Goal: Information Seeking & Learning: Learn about a topic

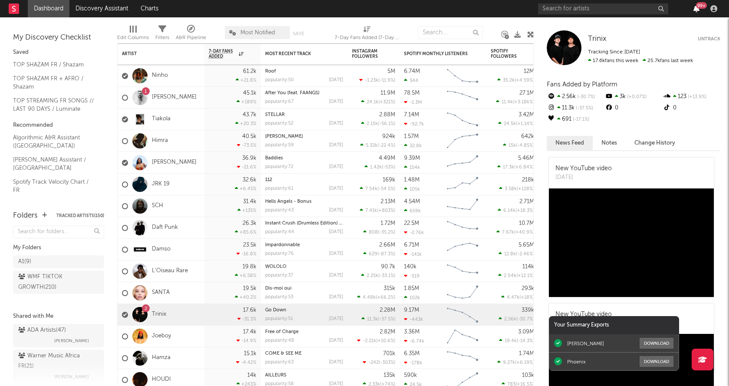
click at [696, 9] on icon "button" at bounding box center [696, 8] width 6 height 7
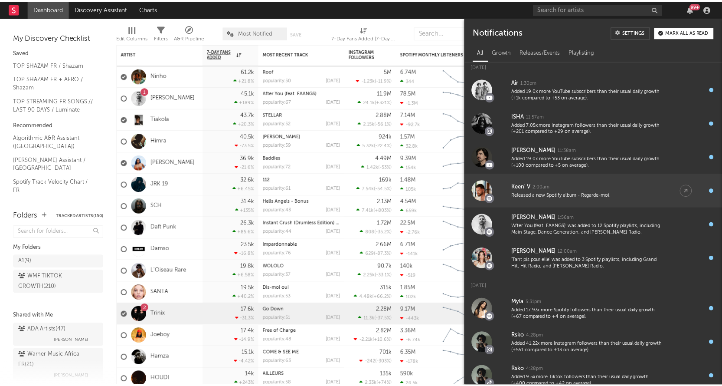
scroll to position [2, 0]
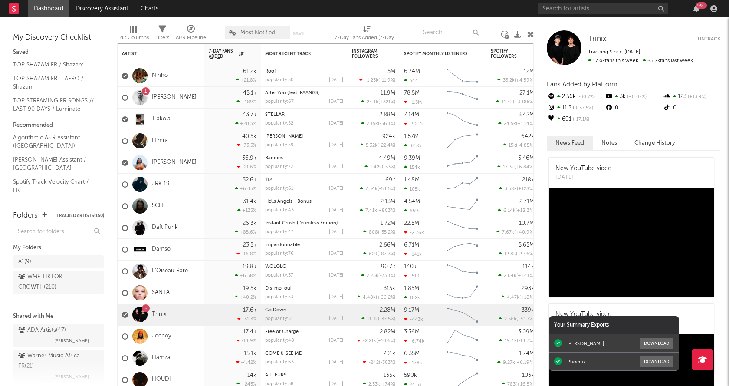
click at [475, 10] on nav "Dashboard Discovery Assistant Charts 99 +" at bounding box center [364, 8] width 729 height 17
click at [557, 11] on input "text" at bounding box center [603, 8] width 130 height 11
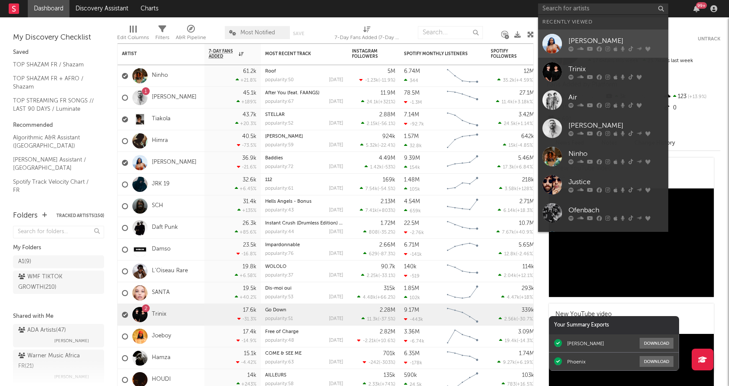
click at [590, 46] on icon at bounding box center [590, 48] width 6 height 5
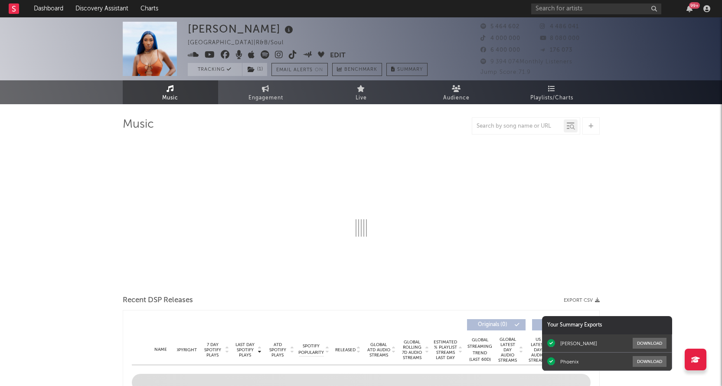
select select "6m"
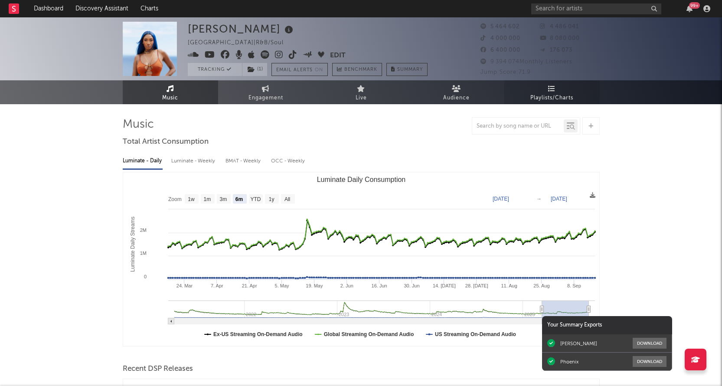
click at [560, 89] on link "Playlists/Charts" at bounding box center [552, 92] width 95 height 24
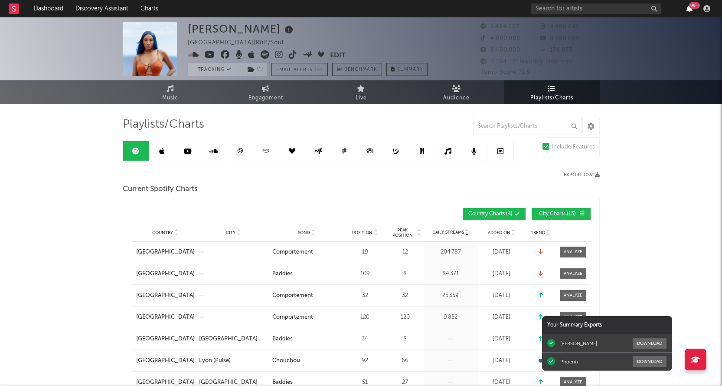
click at [688, 8] on icon "button" at bounding box center [690, 8] width 6 height 7
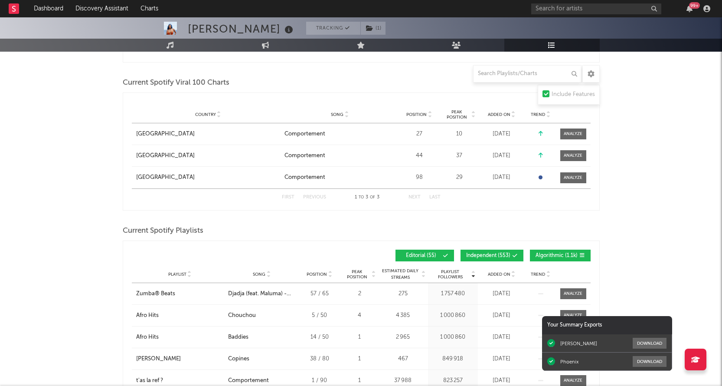
scroll to position [521, 0]
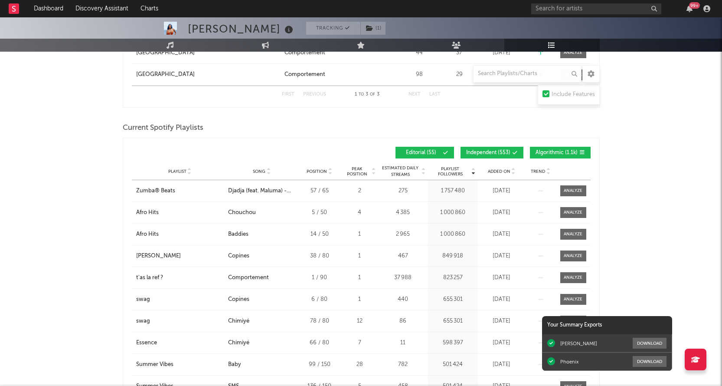
click at [498, 169] on span "Added On" at bounding box center [499, 171] width 23 height 5
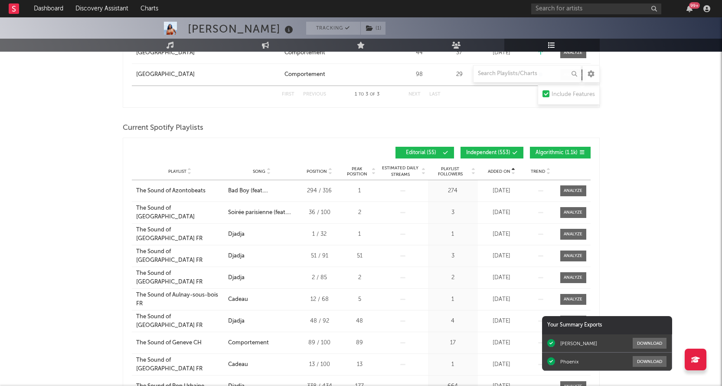
click at [498, 169] on span "Added On" at bounding box center [499, 171] width 23 height 5
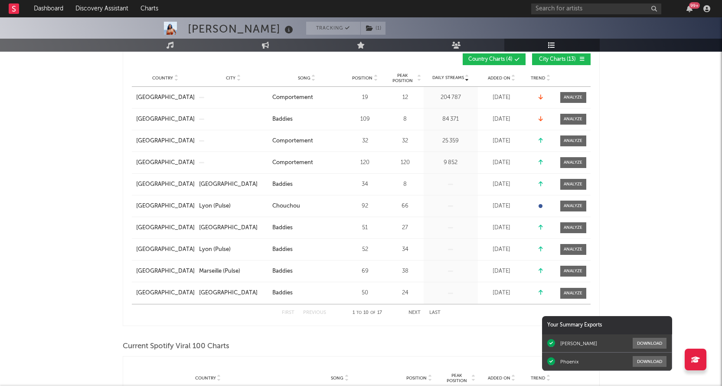
scroll to position [43, 0]
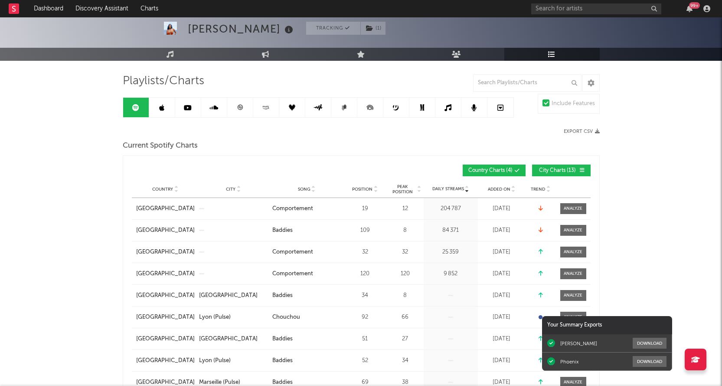
click at [494, 187] on span "Added On" at bounding box center [499, 189] width 23 height 5
click at [238, 107] on icon at bounding box center [240, 107] width 7 height 7
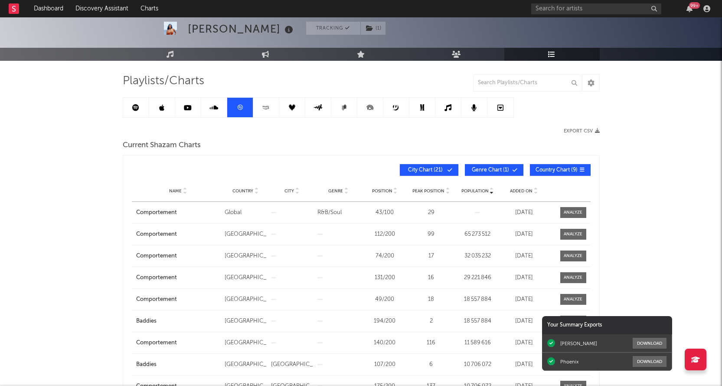
click at [519, 192] on span "Added On" at bounding box center [521, 190] width 23 height 5
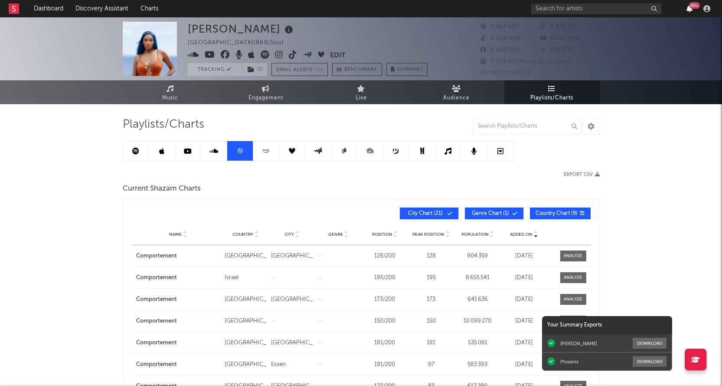
click at [689, 10] on icon "button" at bounding box center [690, 8] width 6 height 7
click at [689, 7] on icon "button" at bounding box center [690, 8] width 6 height 7
